Goal: Navigation & Orientation: Find specific page/section

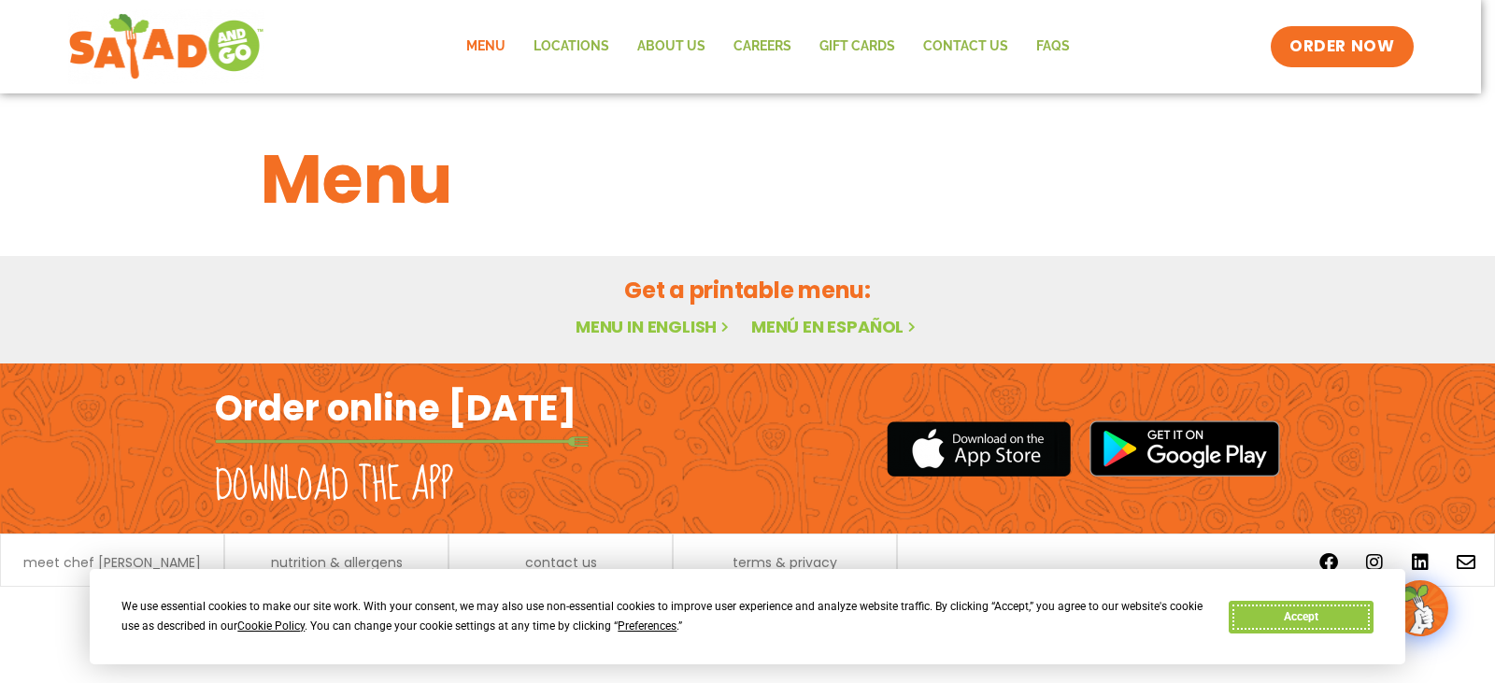
click at [1353, 609] on button "Accept" at bounding box center [1301, 617] width 144 height 33
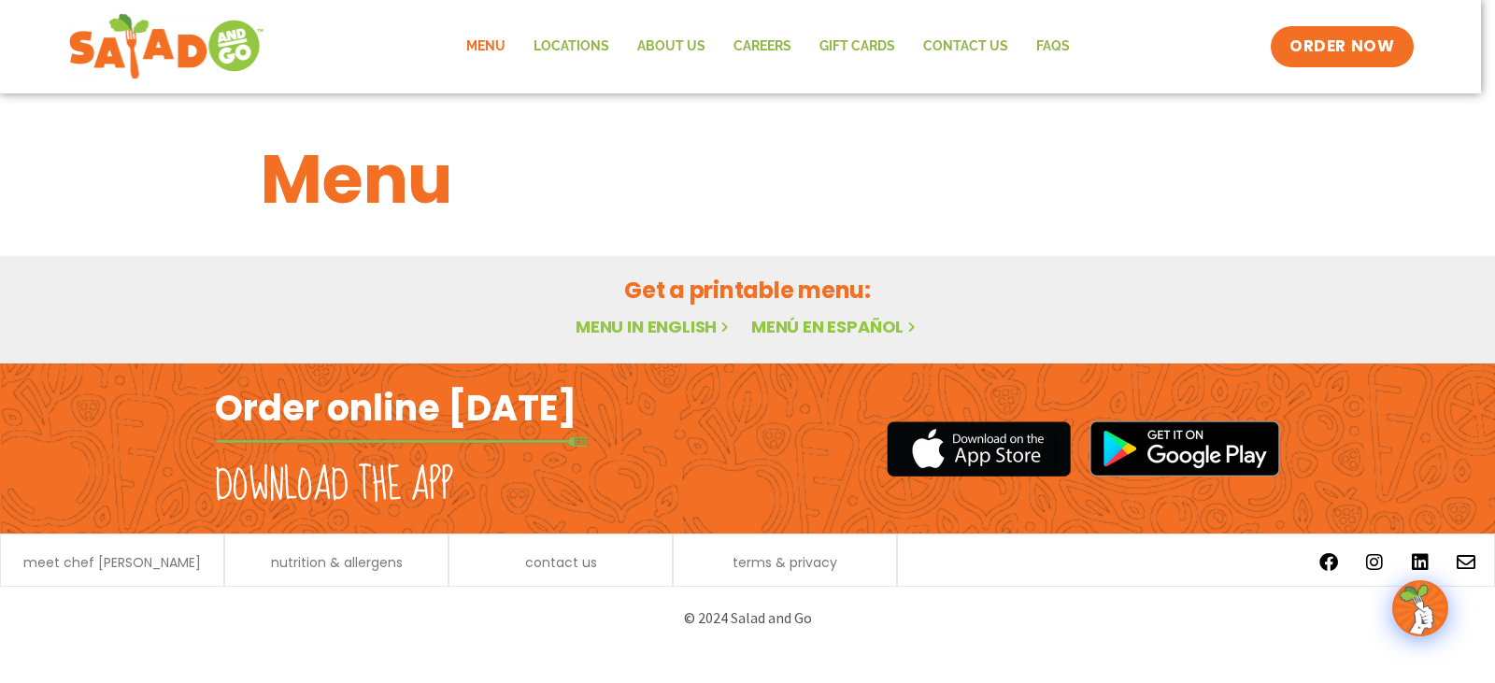
click at [634, 331] on link "Menu in English" at bounding box center [654, 326] width 157 height 23
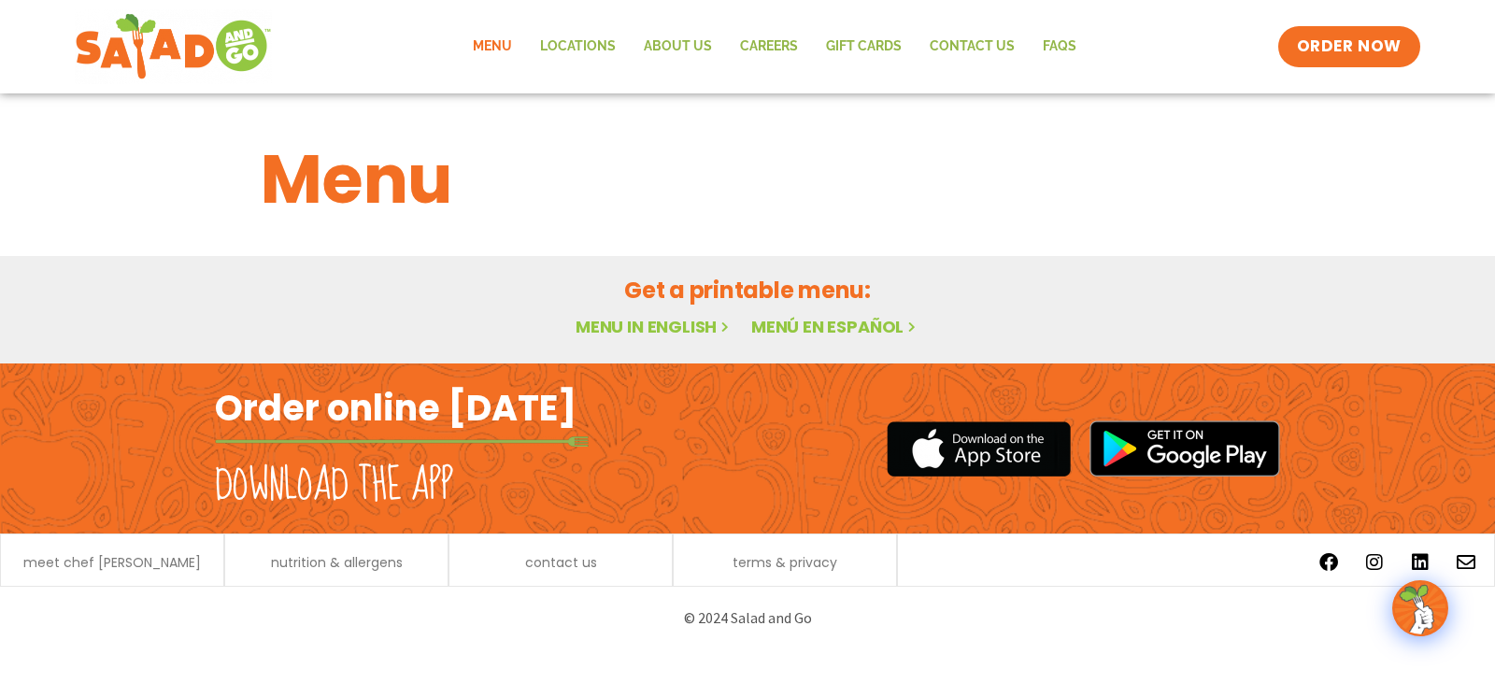
click at [656, 330] on link "Menu in English" at bounding box center [654, 326] width 157 height 23
click at [596, 42] on link "Locations" at bounding box center [578, 46] width 104 height 43
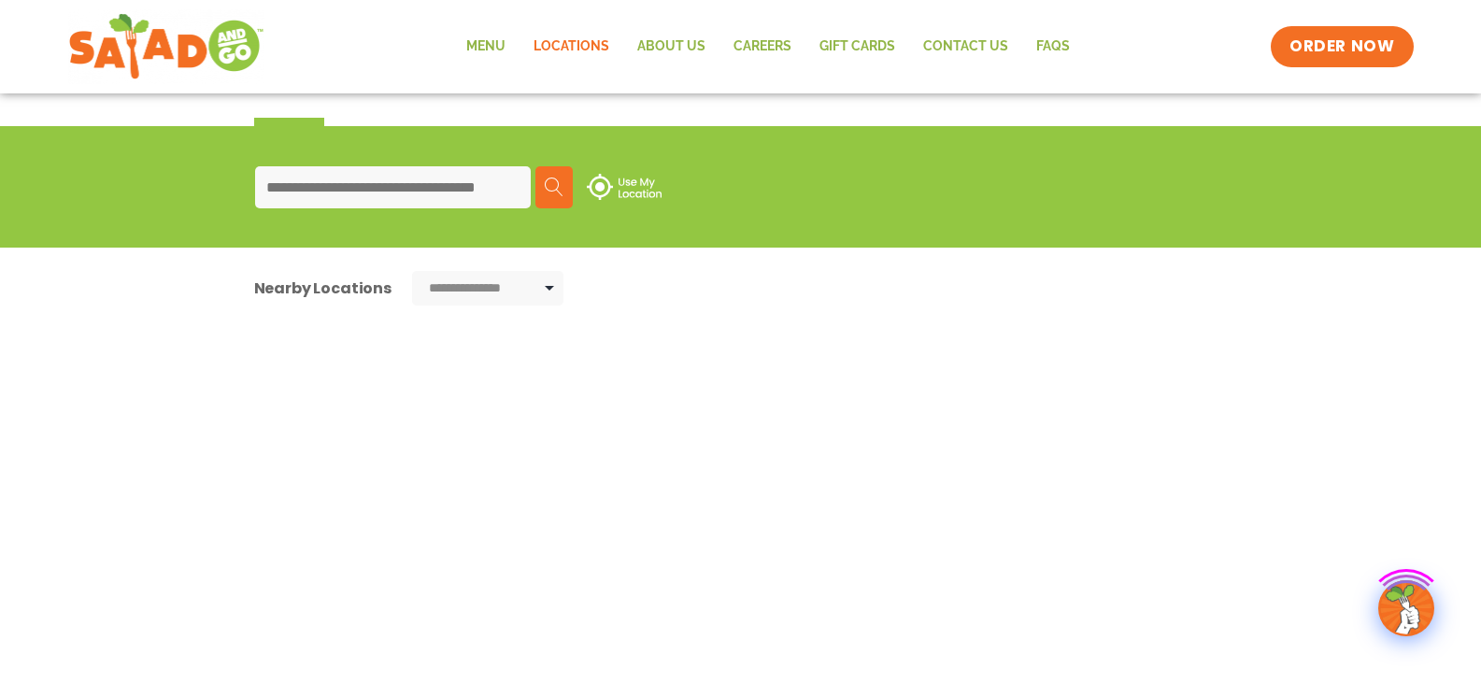
scroll to position [187, 0]
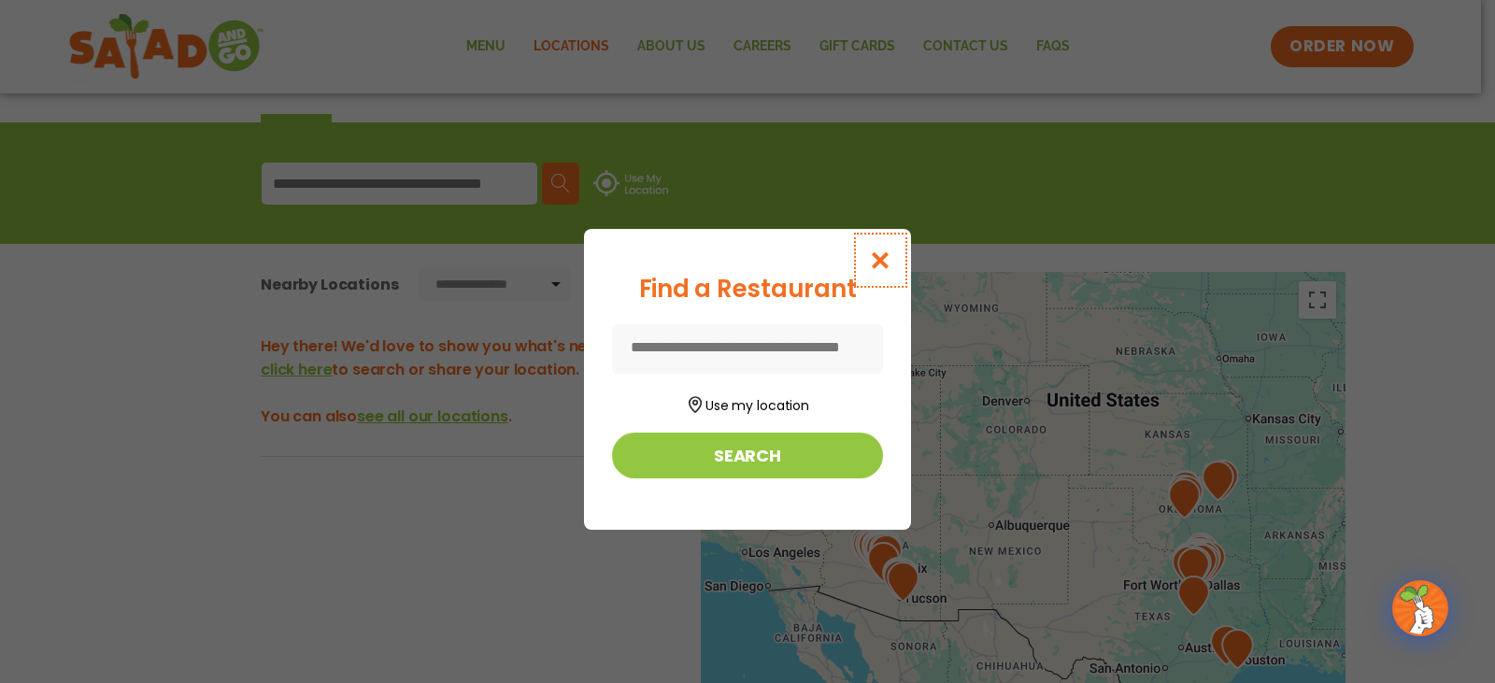
click at [893, 254] on button "Close modal" at bounding box center [880, 260] width 61 height 63
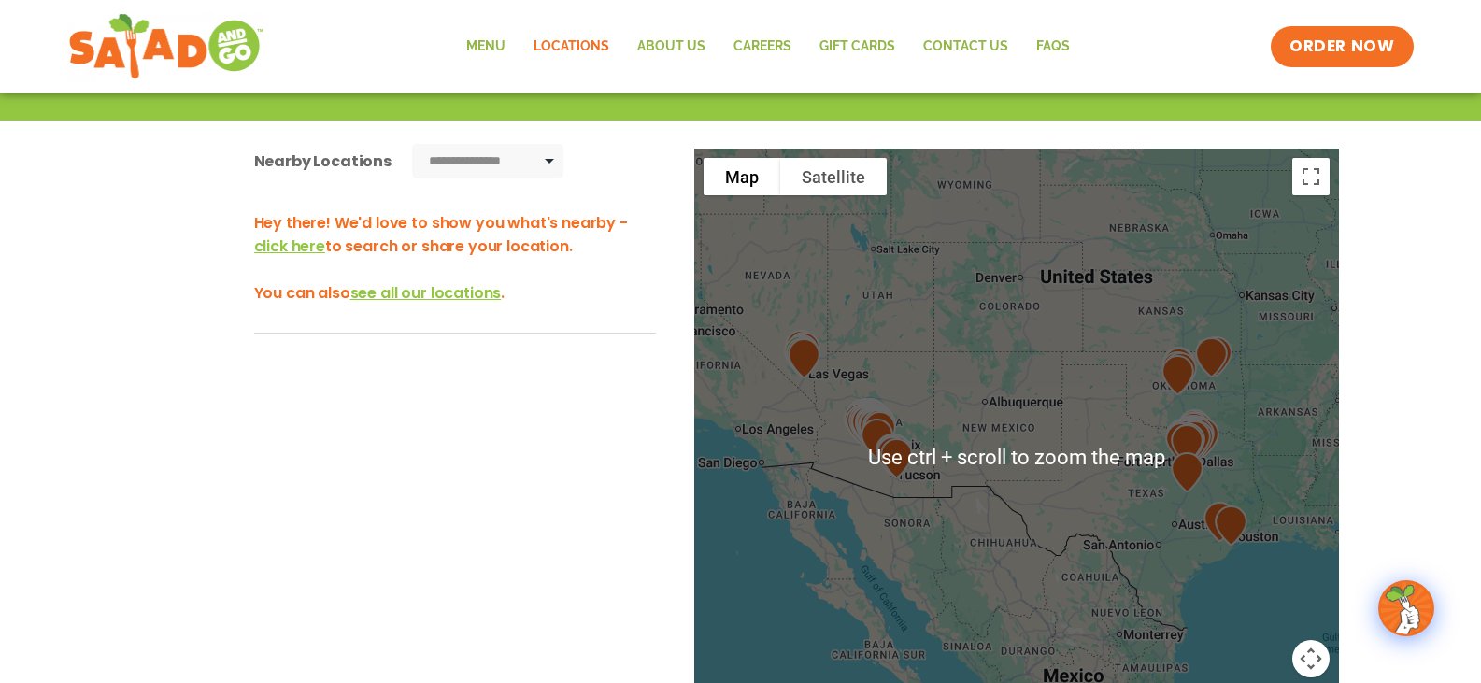
scroll to position [374, 0]
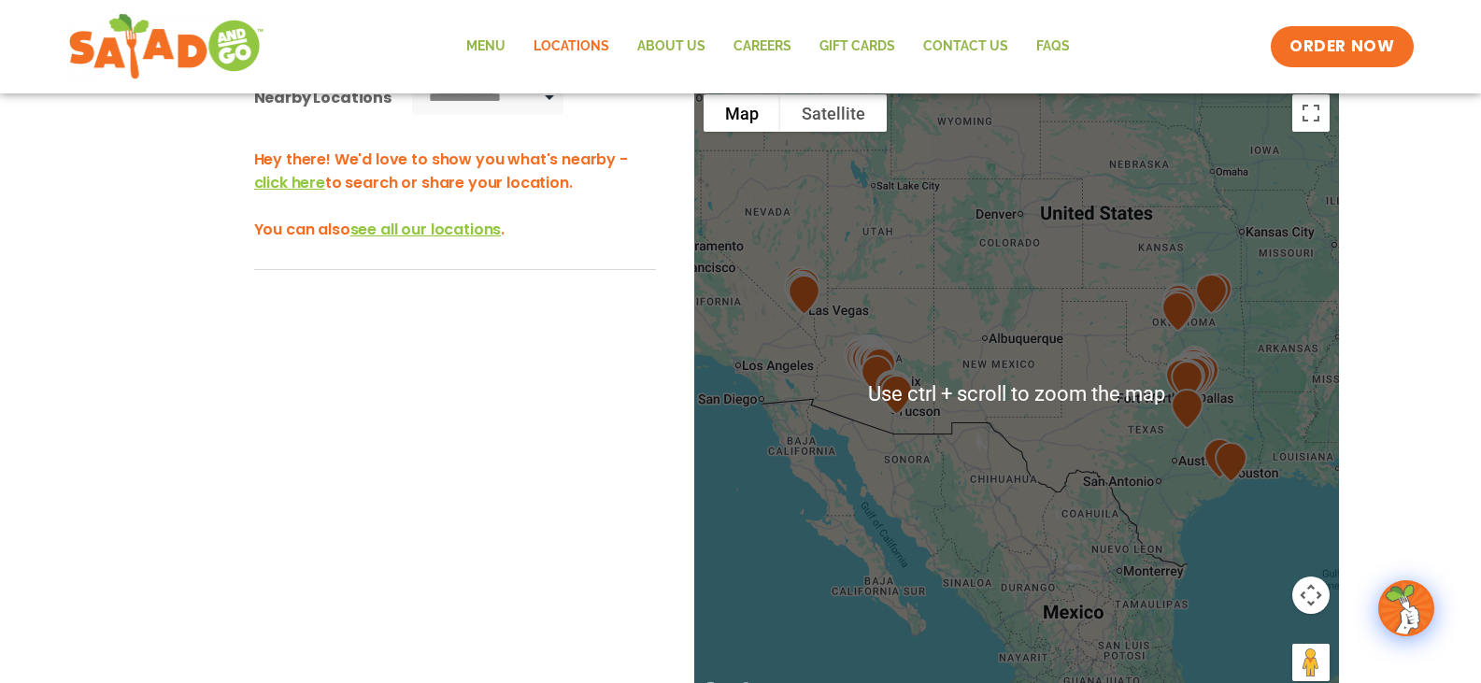
click at [883, 406] on img at bounding box center [897, 394] width 48 height 55
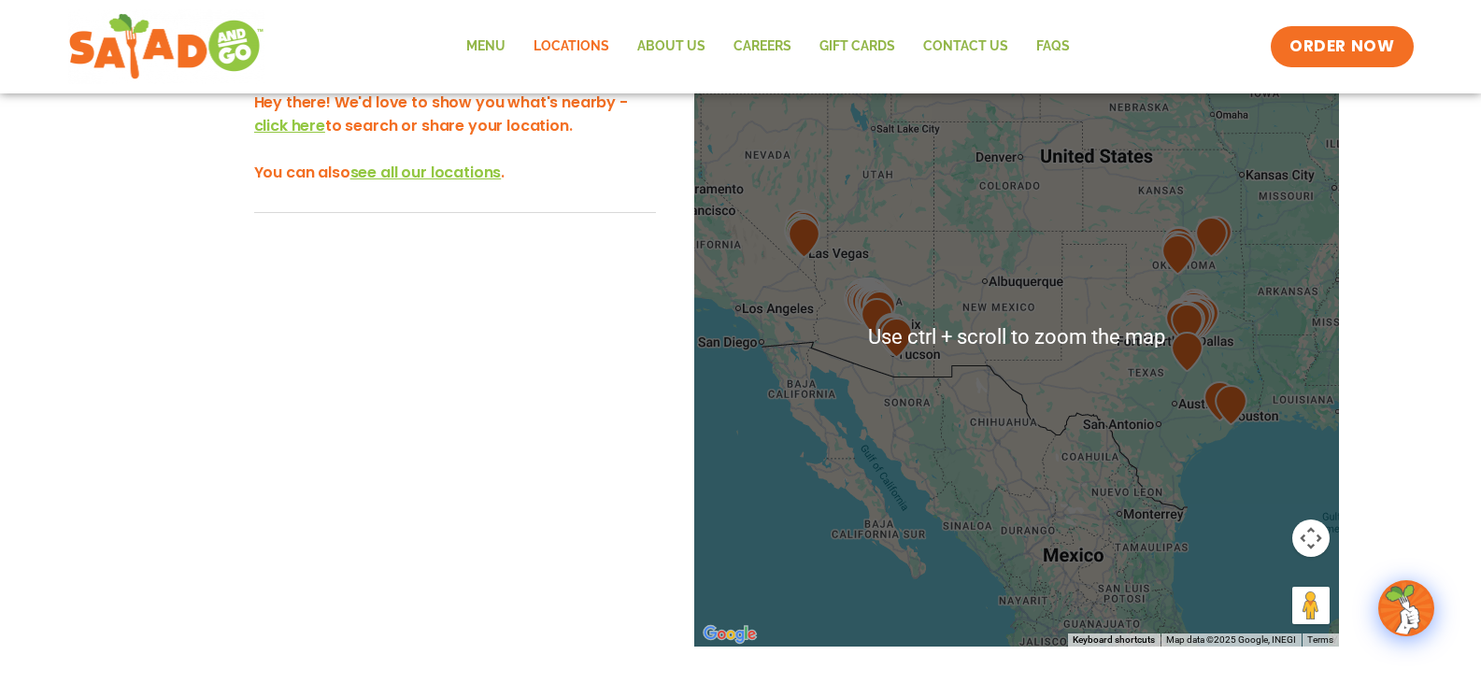
scroll to position [467, 0]
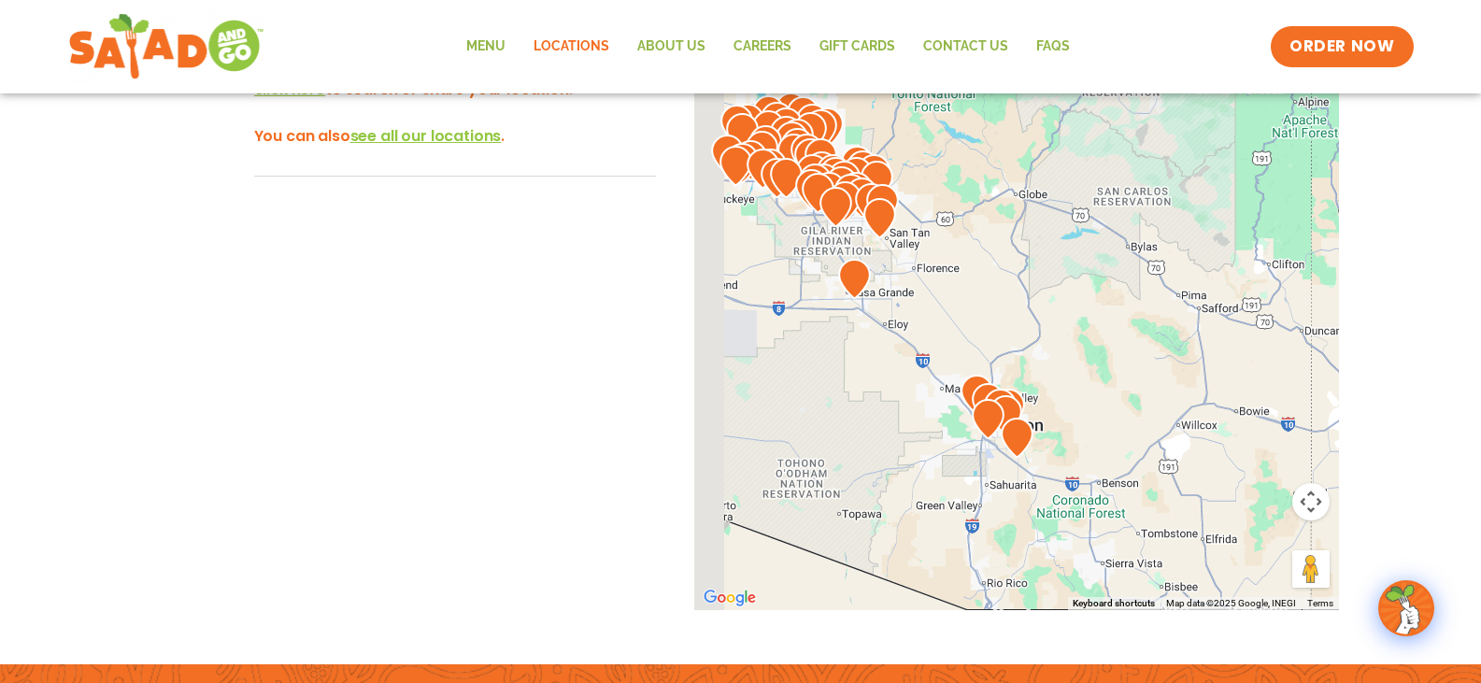
drag, startPoint x: 847, startPoint y: 259, endPoint x: 1073, endPoint y: 353, distance: 245.1
click at [1073, 353] on div at bounding box center [1016, 301] width 645 height 619
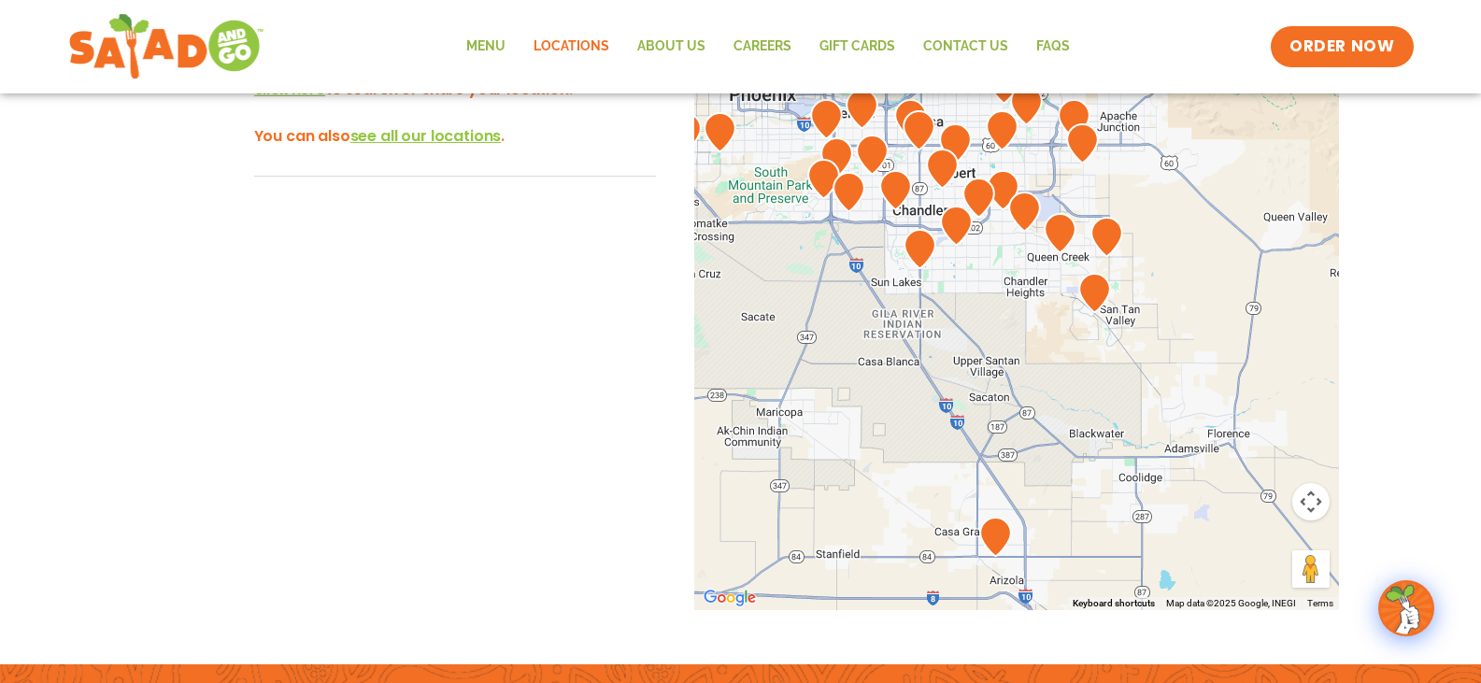
drag, startPoint x: 853, startPoint y: 263, endPoint x: 934, endPoint y: 522, distance: 272.0
click at [915, 615] on div "To navigate the map with touch gestures double-tap and hold your finger on the …" at bounding box center [741, 338] width 1252 height 692
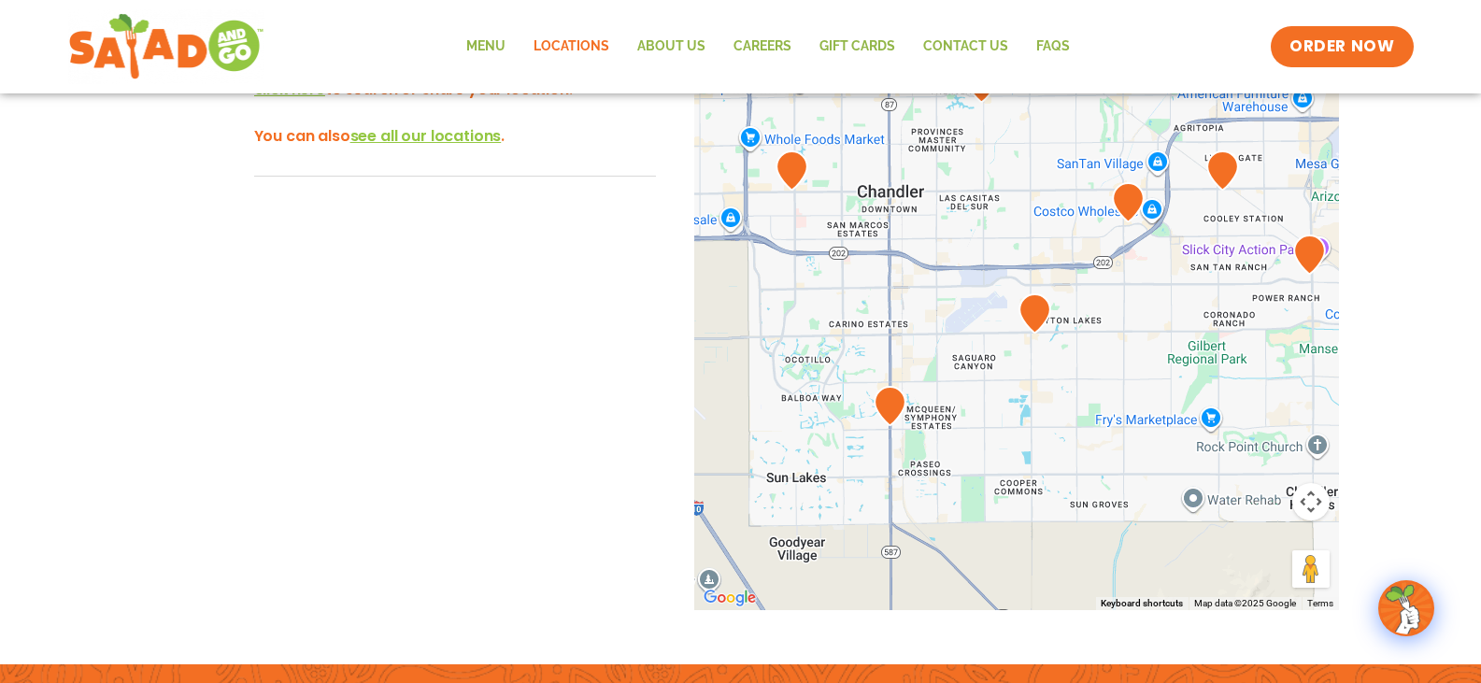
drag, startPoint x: 899, startPoint y: 223, endPoint x: 973, endPoint y: 670, distance: 452.8
click at [1018, 682] on html "**********" at bounding box center [740, 242] width 1481 height 1418
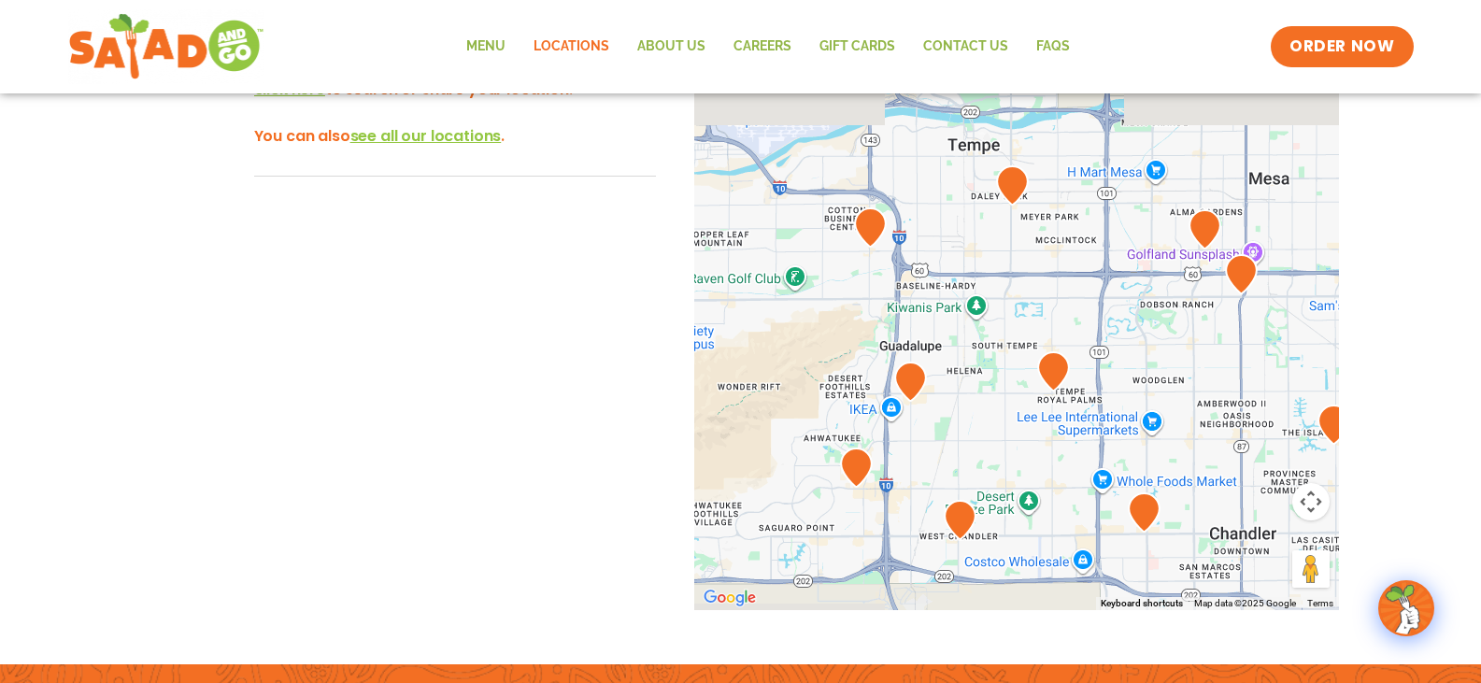
drag, startPoint x: 894, startPoint y: 227, endPoint x: 1265, endPoint y: 597, distance: 523.4
click at [1265, 597] on div "Use ctrl + scroll to zoom the map Map Terrain Satellite Labels Keyboard shortcu…" at bounding box center [1016, 301] width 645 height 619
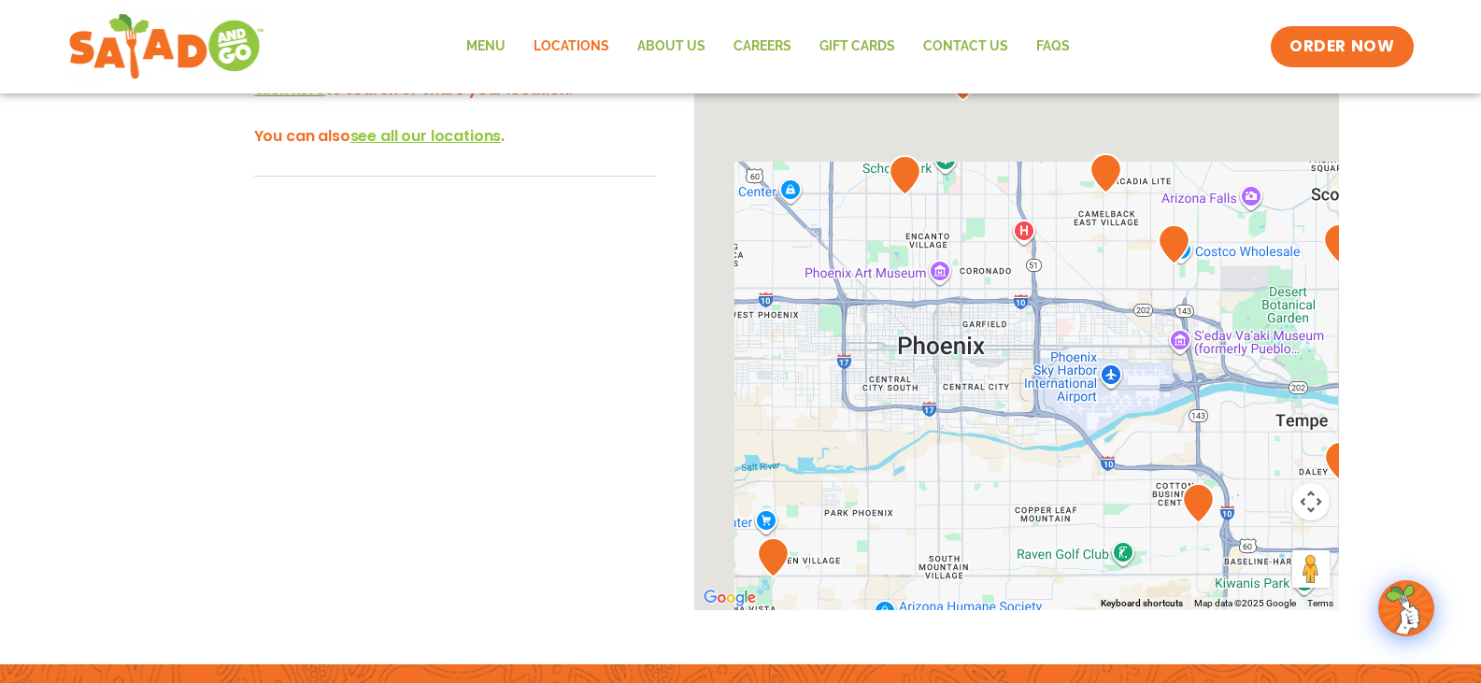
drag, startPoint x: 1052, startPoint y: 306, endPoint x: 1416, endPoint y: 607, distance: 472.6
click at [1416, 607] on body "**********" at bounding box center [740, 242] width 1481 height 1418
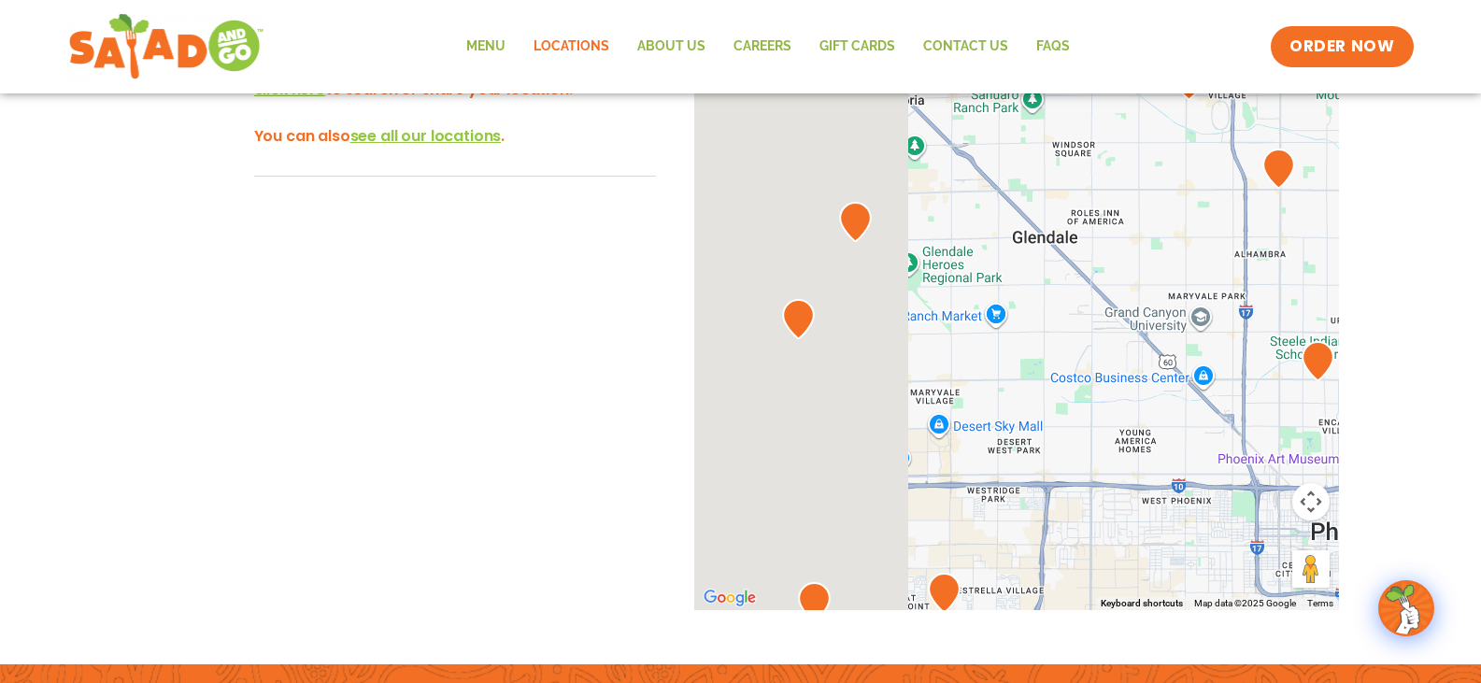
drag, startPoint x: 883, startPoint y: 363, endPoint x: 1233, endPoint y: 507, distance: 378.4
click at [1233, 507] on div at bounding box center [1016, 301] width 645 height 619
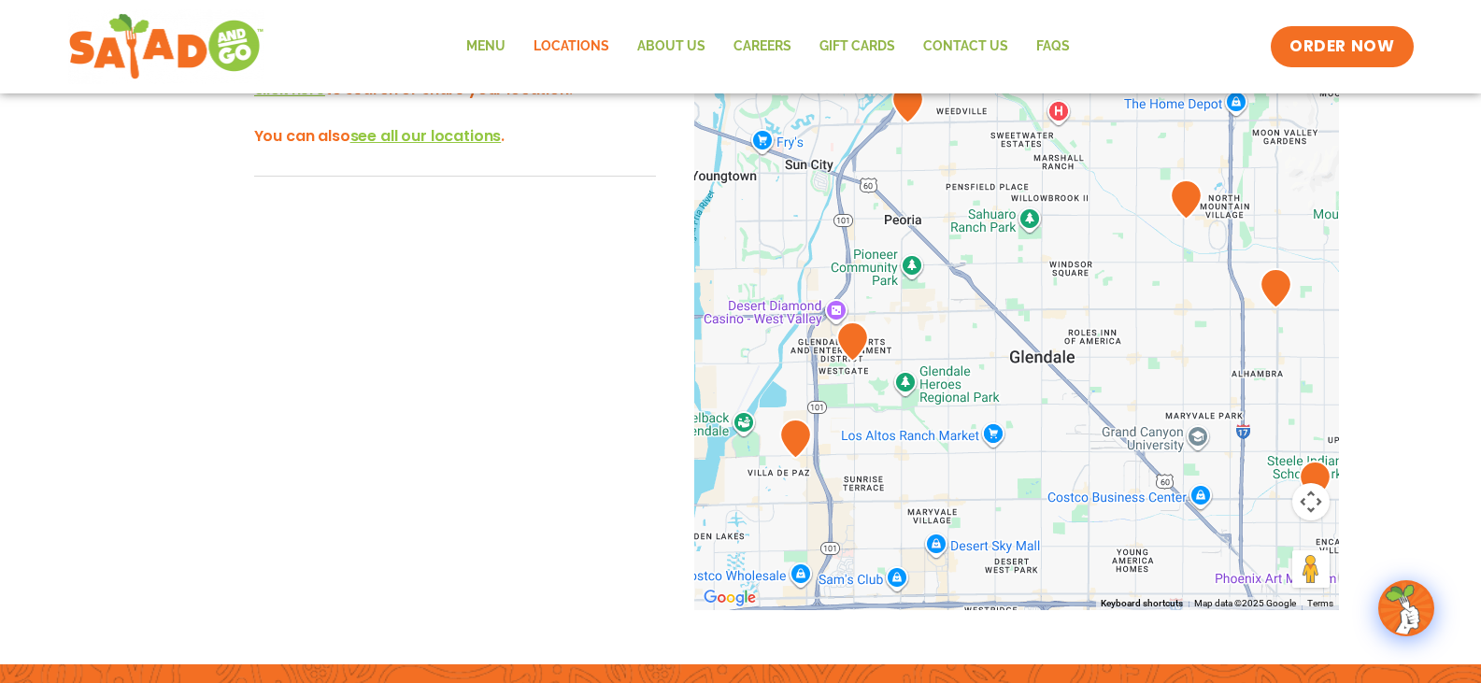
drag, startPoint x: 878, startPoint y: 333, endPoint x: 844, endPoint y: 486, distance: 156.9
click at [844, 486] on div at bounding box center [1016, 301] width 645 height 619
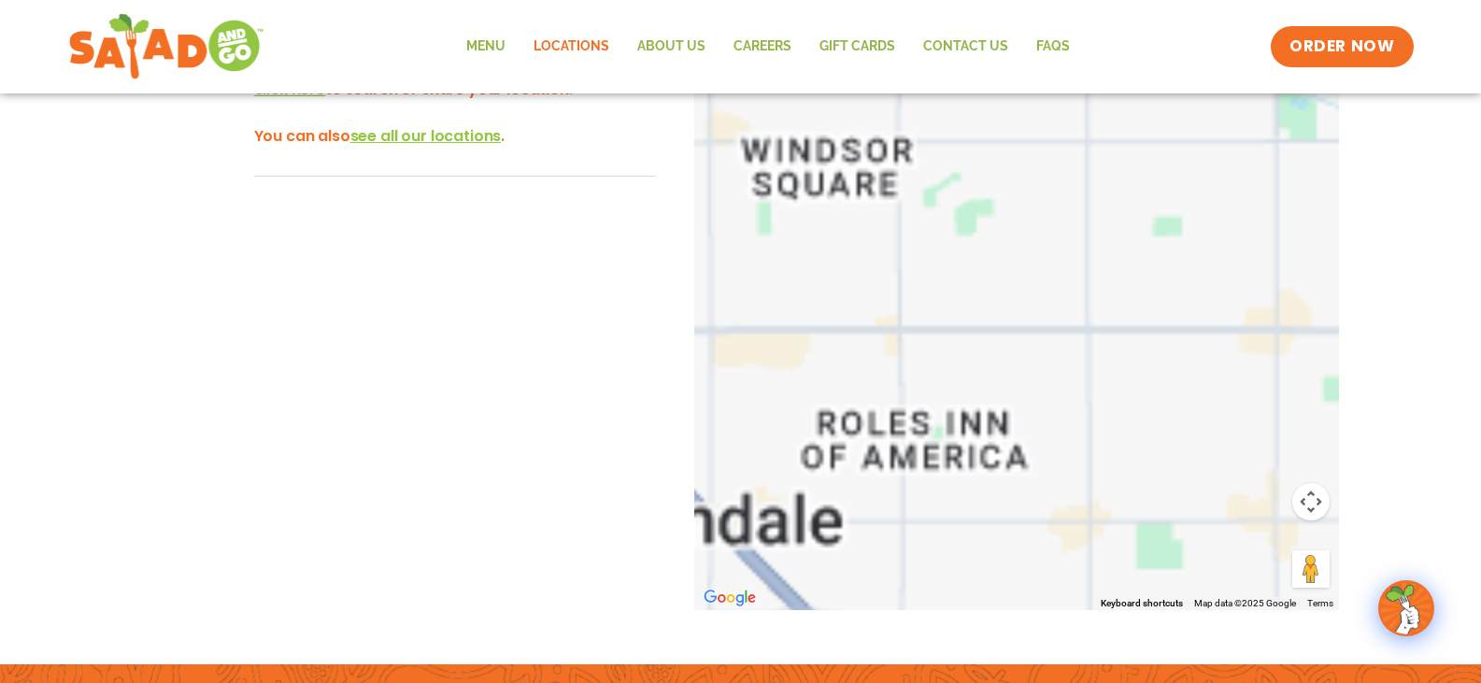
drag, startPoint x: 865, startPoint y: 375, endPoint x: 926, endPoint y: 510, distance: 148.9
click at [926, 510] on div at bounding box center [1016, 301] width 645 height 619
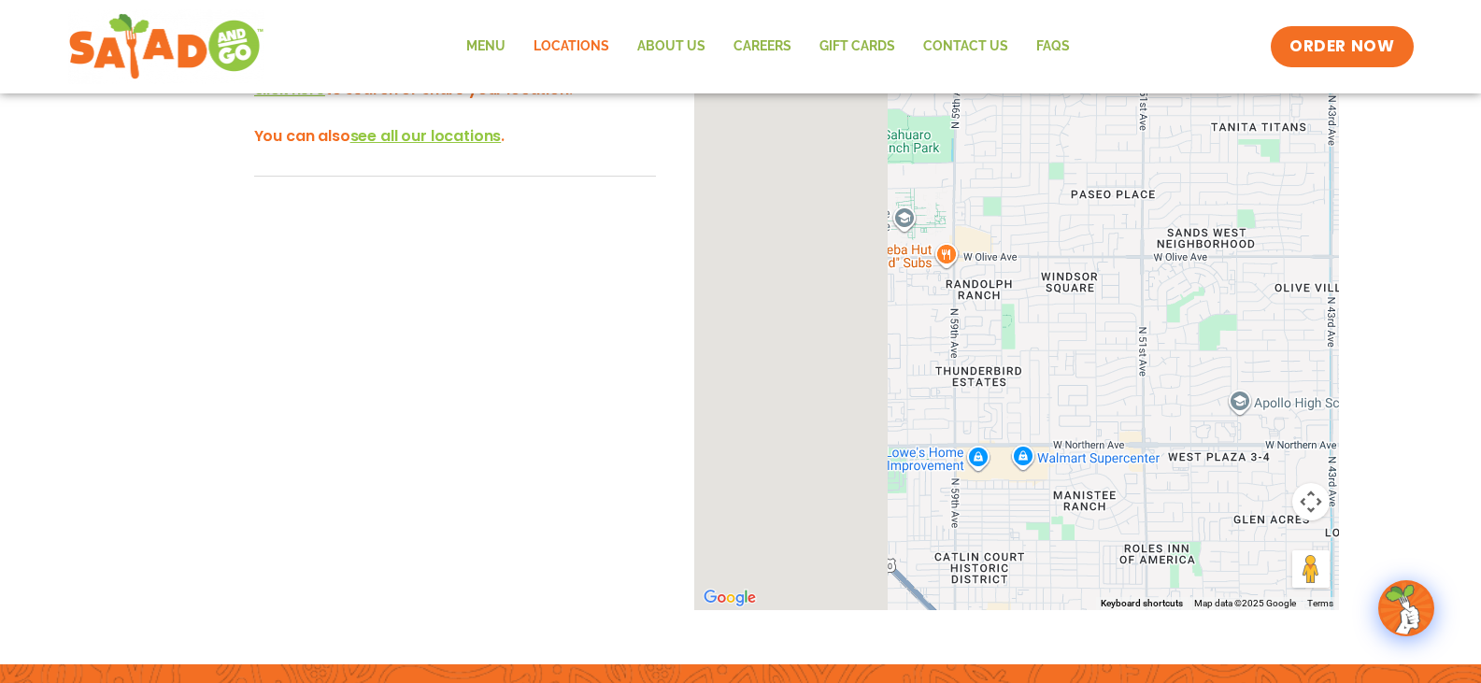
drag, startPoint x: 793, startPoint y: 291, endPoint x: 1034, endPoint y: 398, distance: 264.0
click at [1034, 398] on div at bounding box center [1016, 301] width 645 height 619
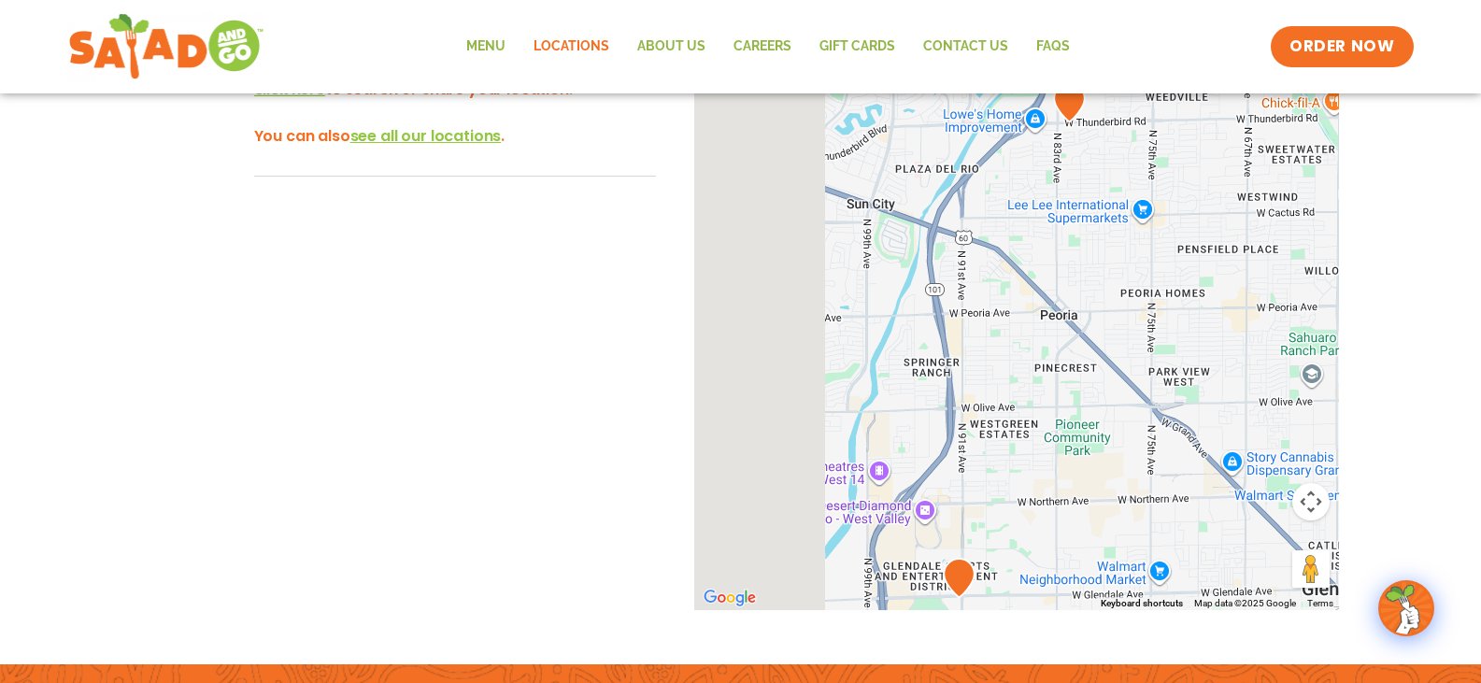
drag, startPoint x: 951, startPoint y: 371, endPoint x: 1366, endPoint y: 470, distance: 426.6
click at [1366, 470] on div "To navigate the map with touch gestures double-tap and hold your finger on the …" at bounding box center [741, 338] width 1252 height 692
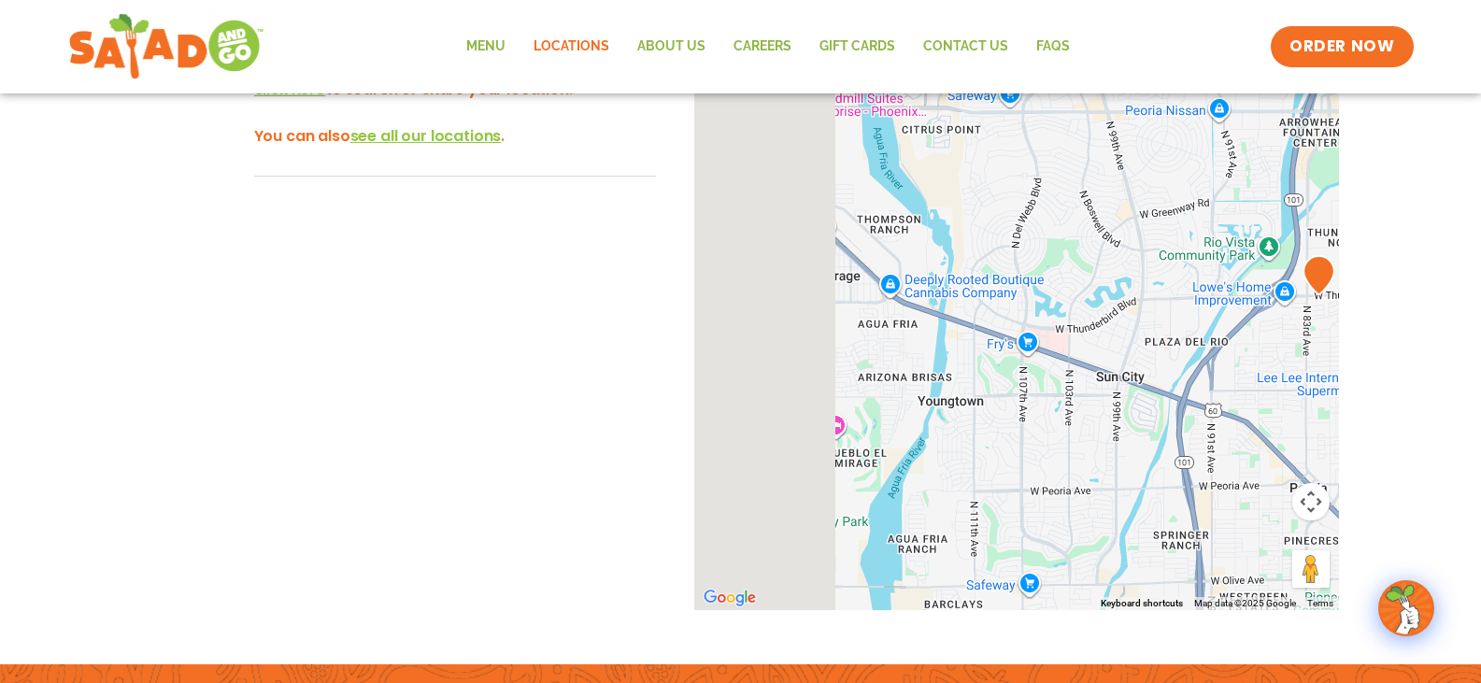
drag, startPoint x: 1053, startPoint y: 282, endPoint x: 1379, endPoint y: 507, distance: 395.9
click at [1379, 507] on div "**********" at bounding box center [740, 324] width 1481 height 720
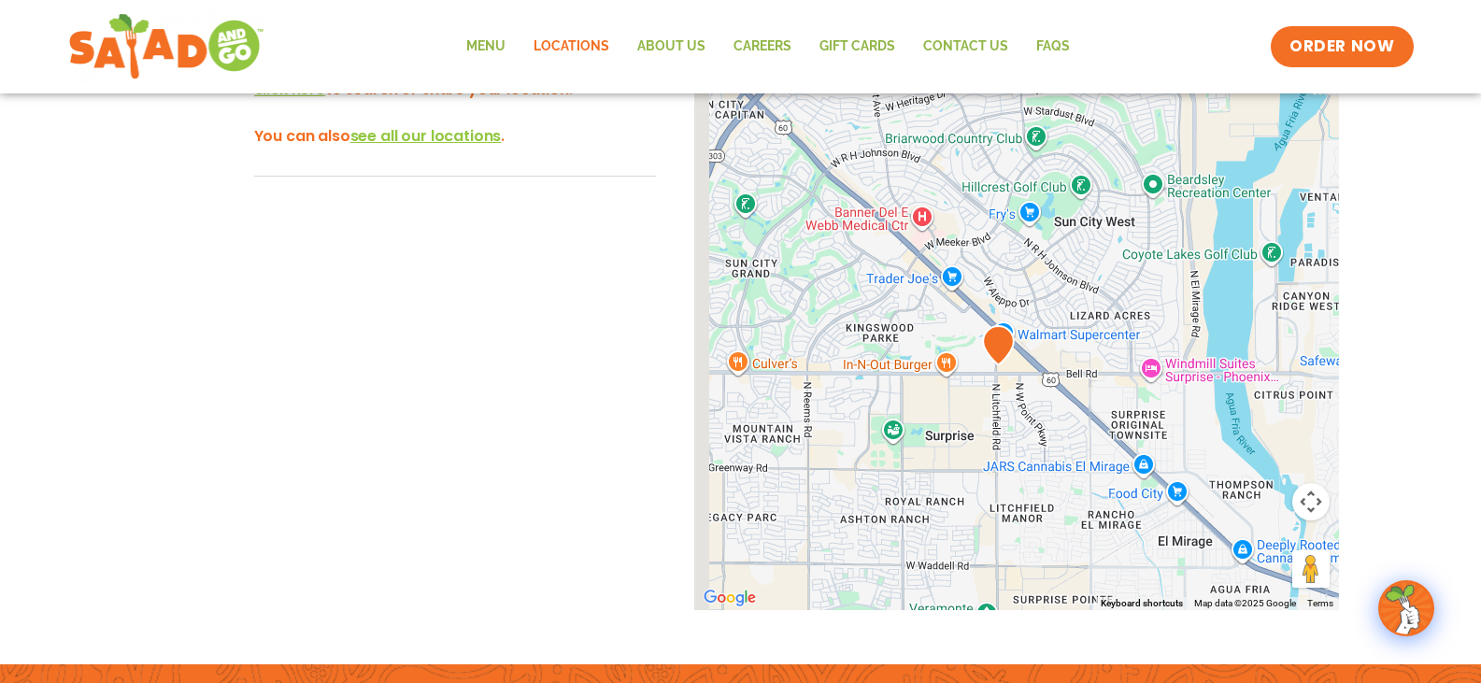
drag, startPoint x: 851, startPoint y: 188, endPoint x: 1150, endPoint y: 441, distance: 391.2
click at [1150, 441] on div at bounding box center [1016, 301] width 645 height 619
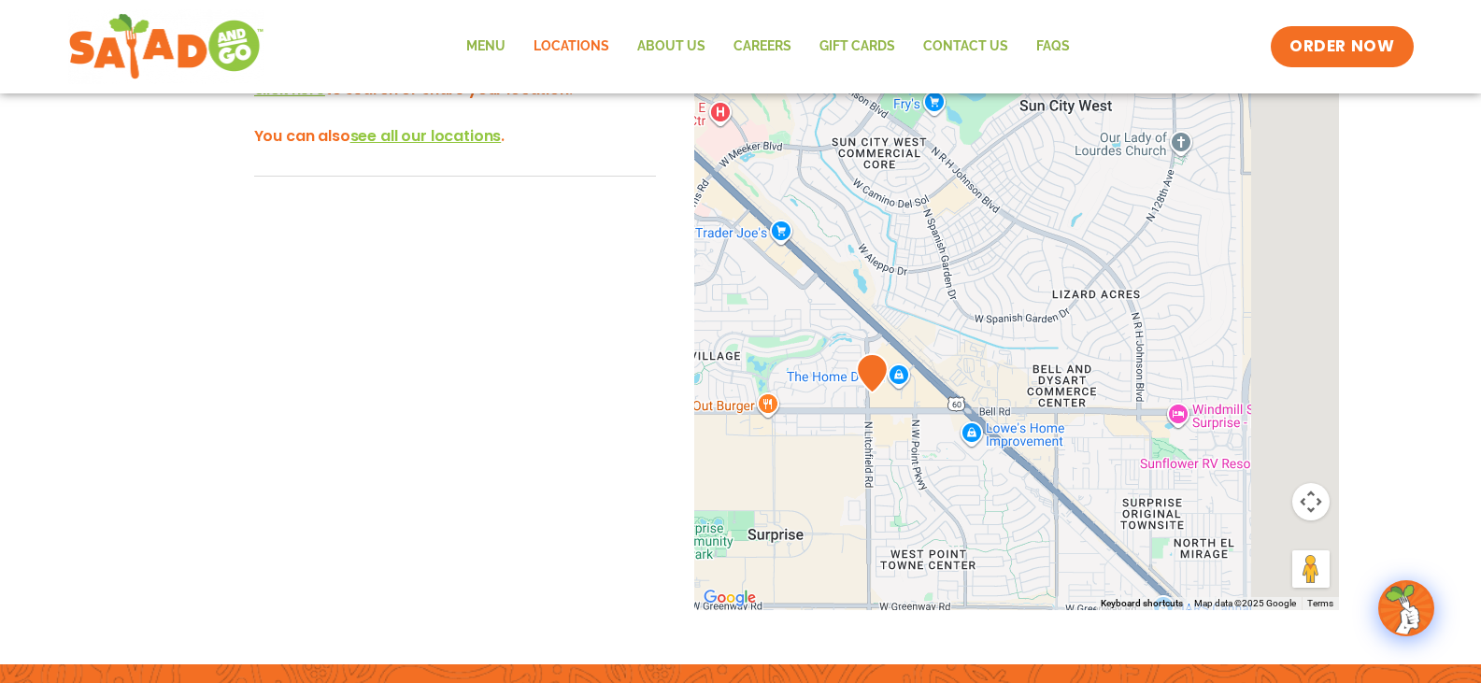
drag, startPoint x: 1047, startPoint y: 376, endPoint x: 896, endPoint y: 413, distance: 155.0
click at [896, 413] on div at bounding box center [1016, 301] width 645 height 619
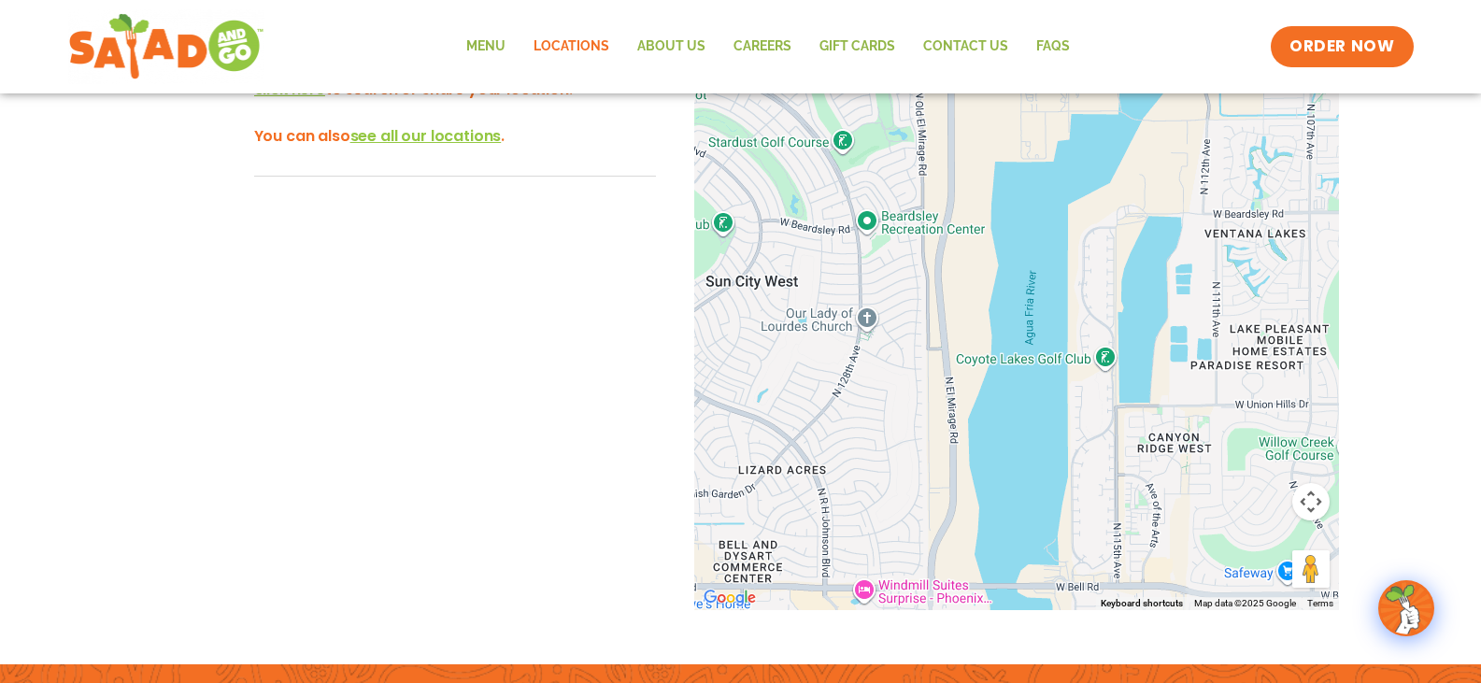
drag, startPoint x: 1102, startPoint y: 351, endPoint x: 786, endPoint y: 527, distance: 361.5
click at [786, 527] on div at bounding box center [1016, 301] width 645 height 619
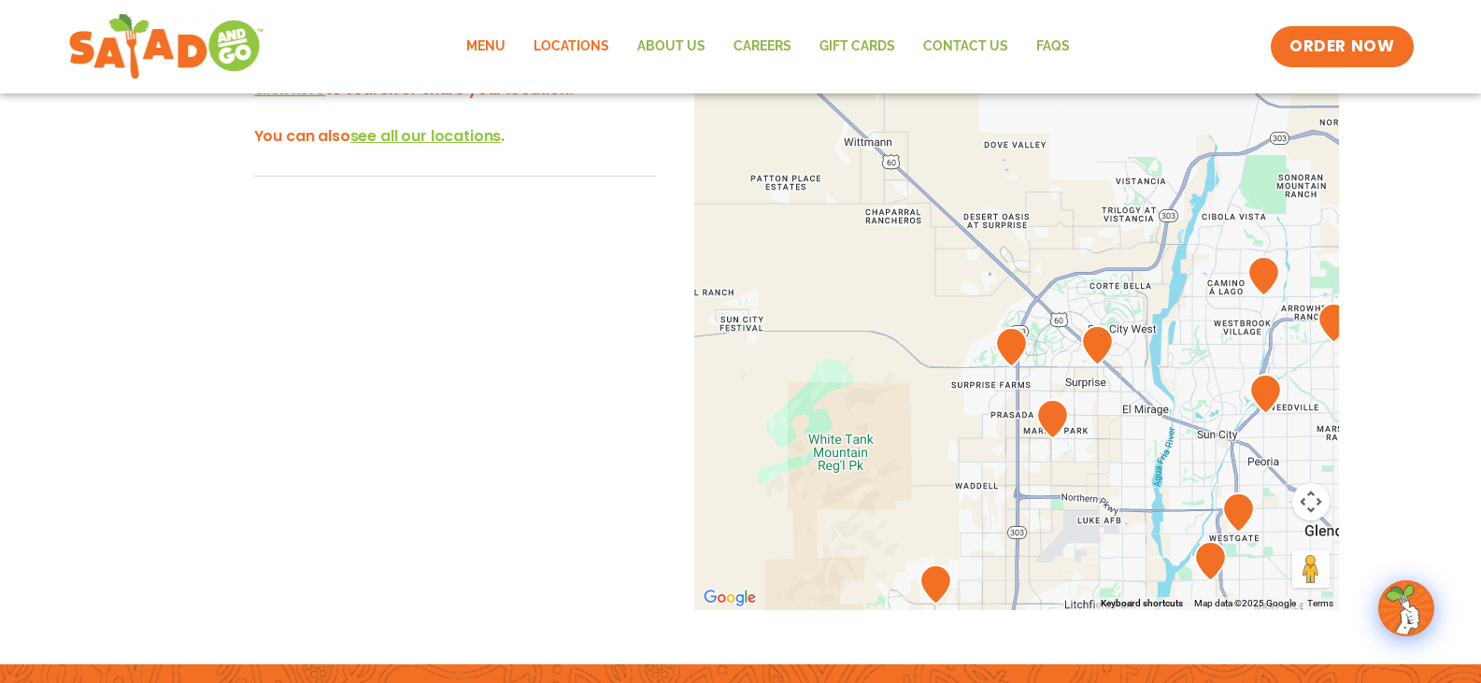
click at [476, 43] on link "Menu" at bounding box center [485, 46] width 67 height 43
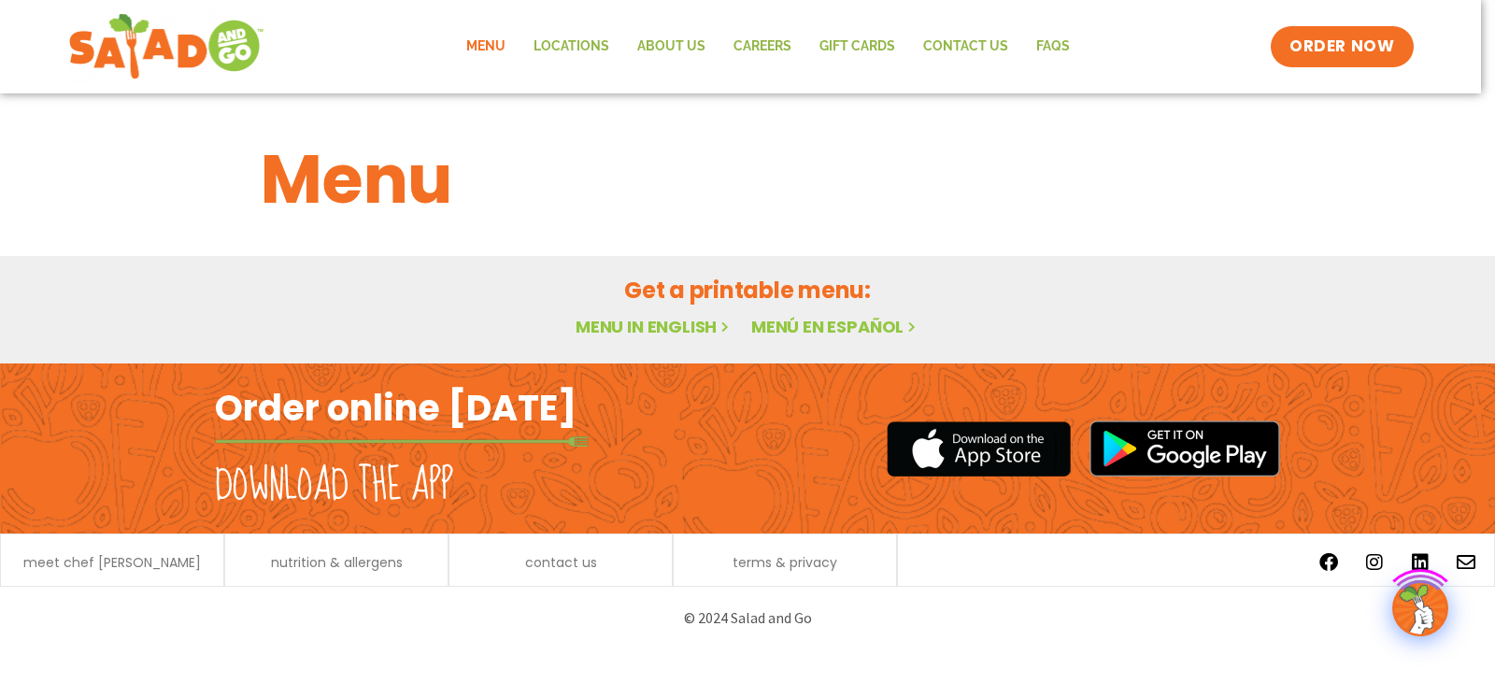
click at [648, 327] on link "Menu in English" at bounding box center [654, 326] width 157 height 23
